Goal: Information Seeking & Learning: Learn about a topic

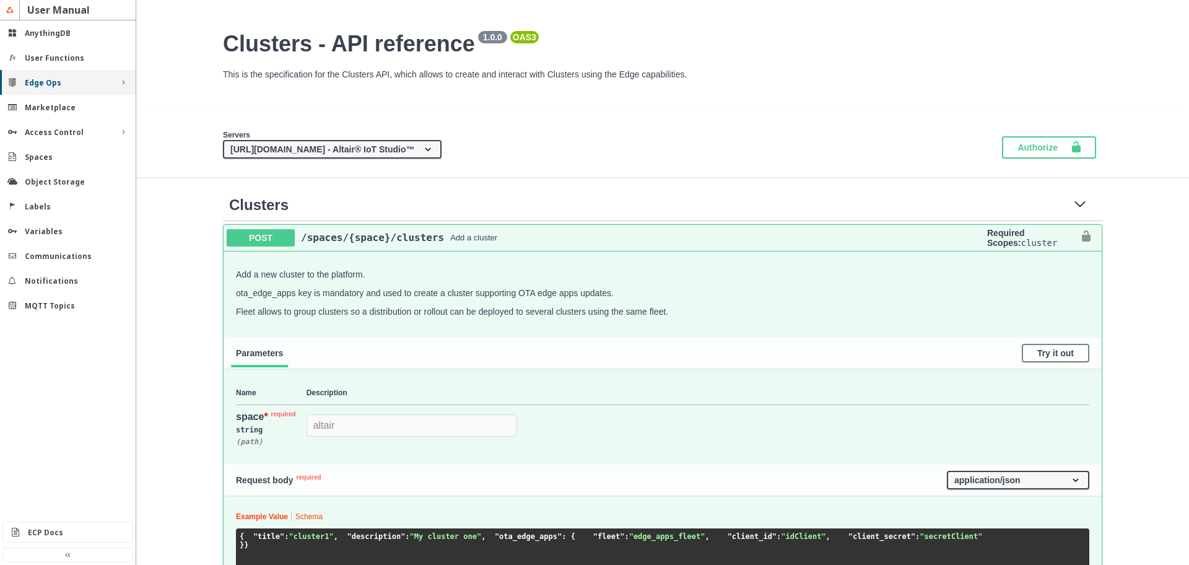
click at [0, 0] on slot "Edge Ops" at bounding box center [0, 0] width 0 height 0
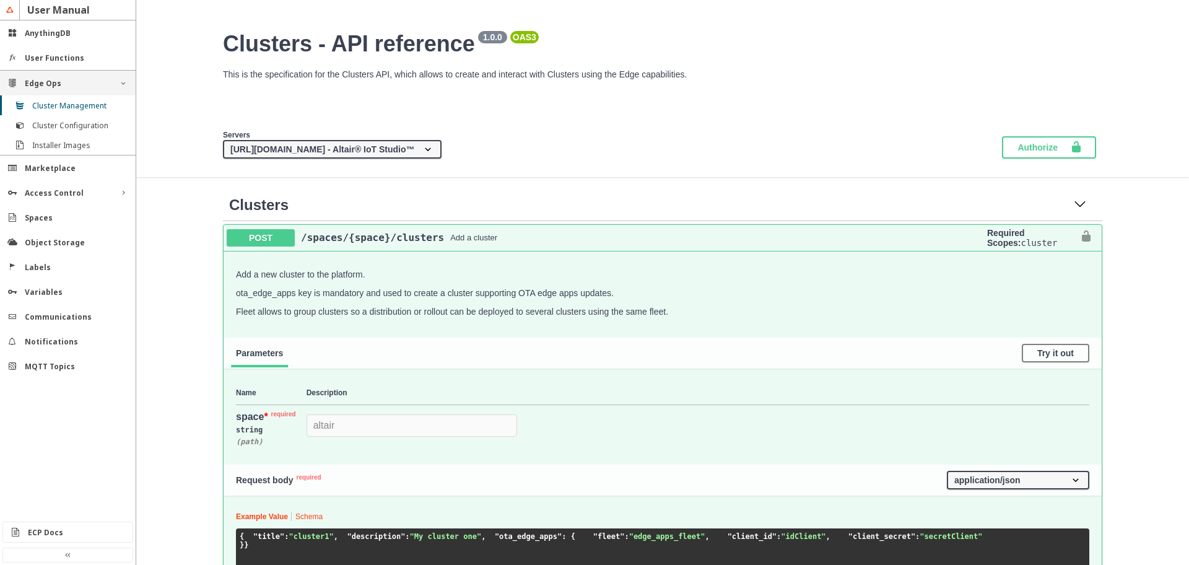
click at [0, 0] on slot "Edge Ops" at bounding box center [0, 0] width 0 height 0
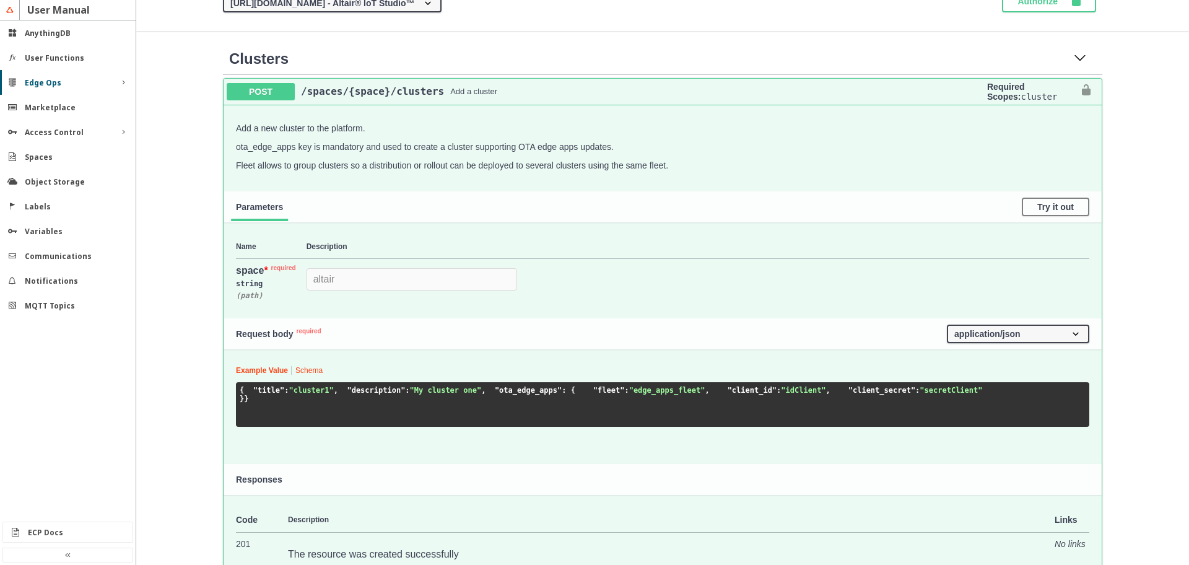
scroll to position [149, 0]
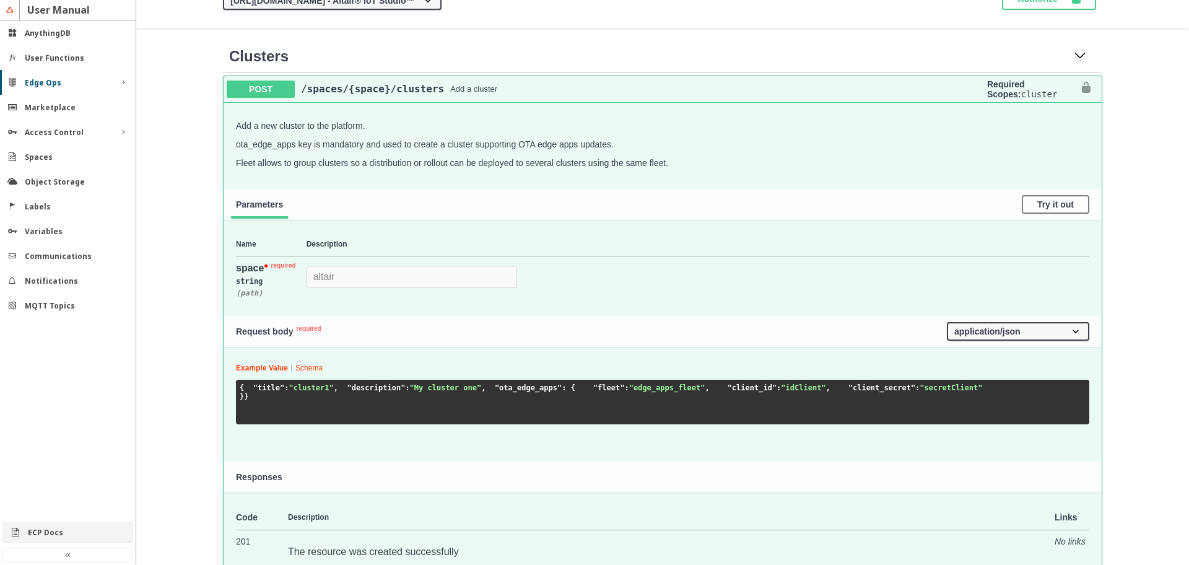
click at [0, 0] on slot "ECP Docs" at bounding box center [0, 0] width 0 height 0
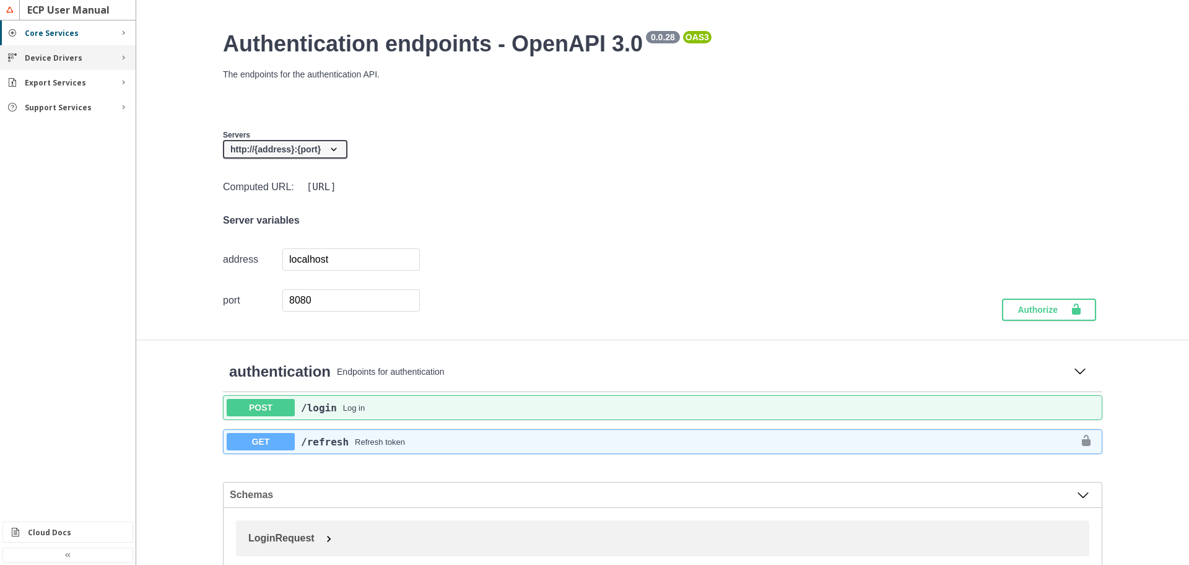
click at [0, 0] on slot "Device Drivers" at bounding box center [0, 0] width 0 height 0
click at [0, 0] on slot "Core Services" at bounding box center [0, 0] width 0 height 0
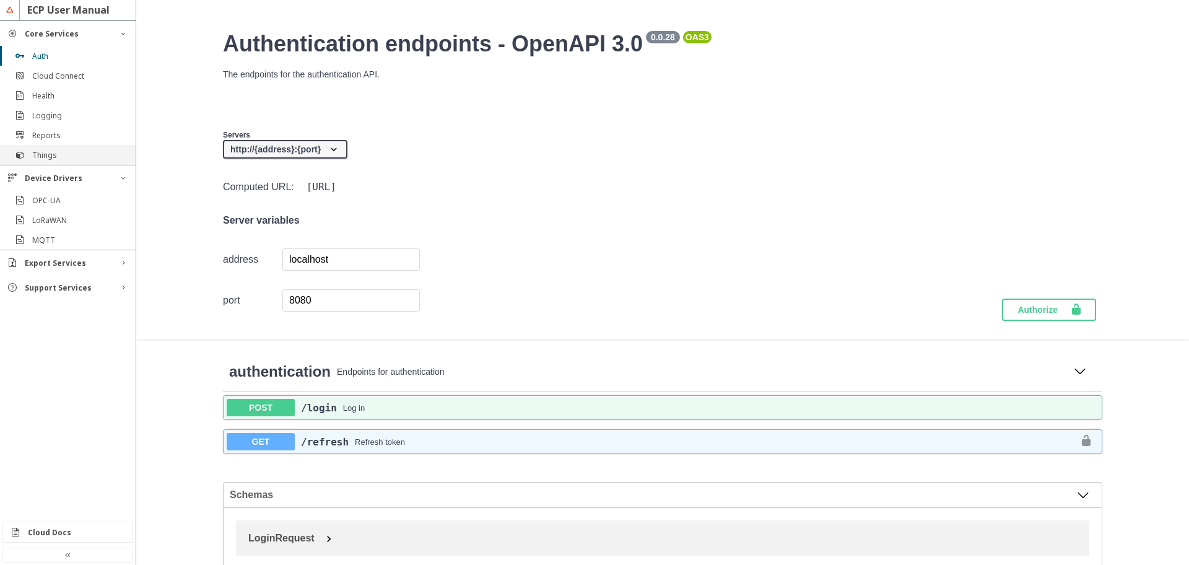
click at [79, 160] on div "Things" at bounding box center [72, 155] width 81 height 11
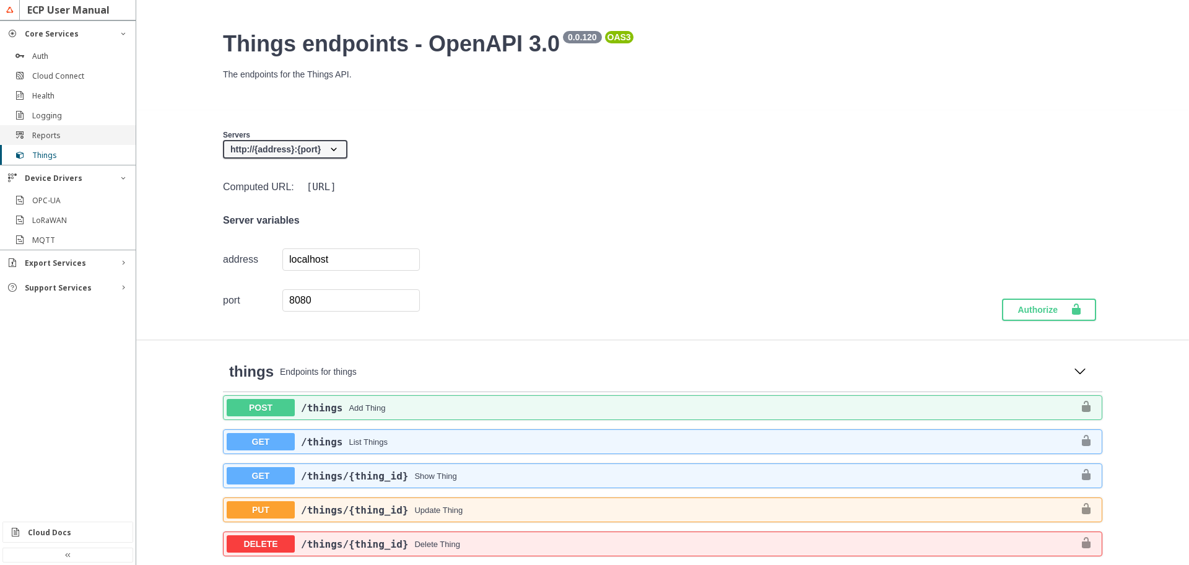
click at [67, 134] on div "Reports" at bounding box center [72, 135] width 81 height 11
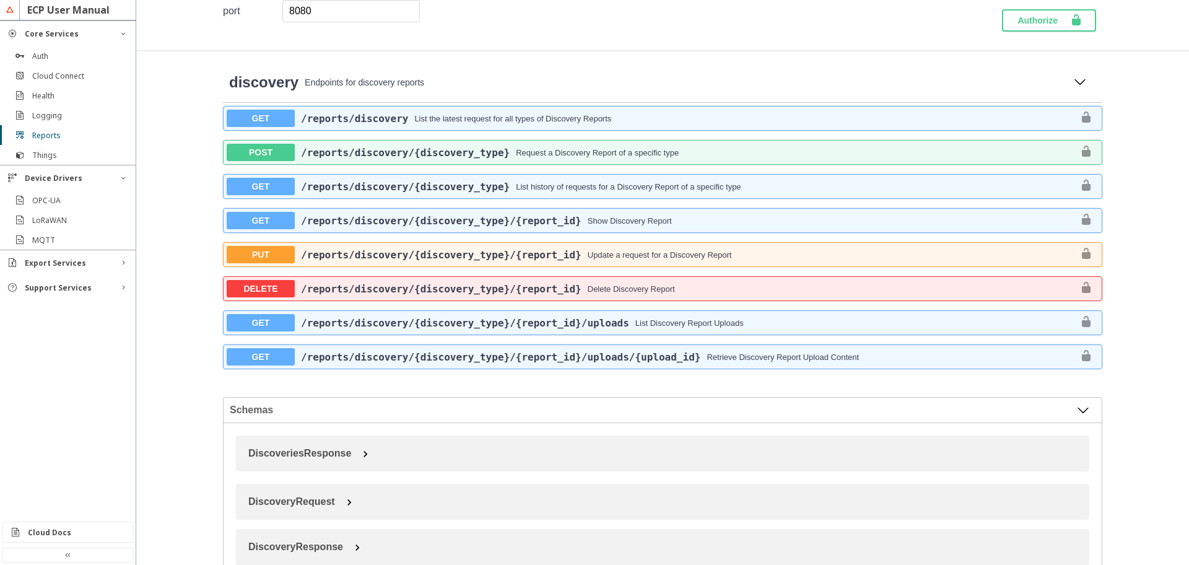
scroll to position [297, 0]
